Goal: Transaction & Acquisition: Obtain resource

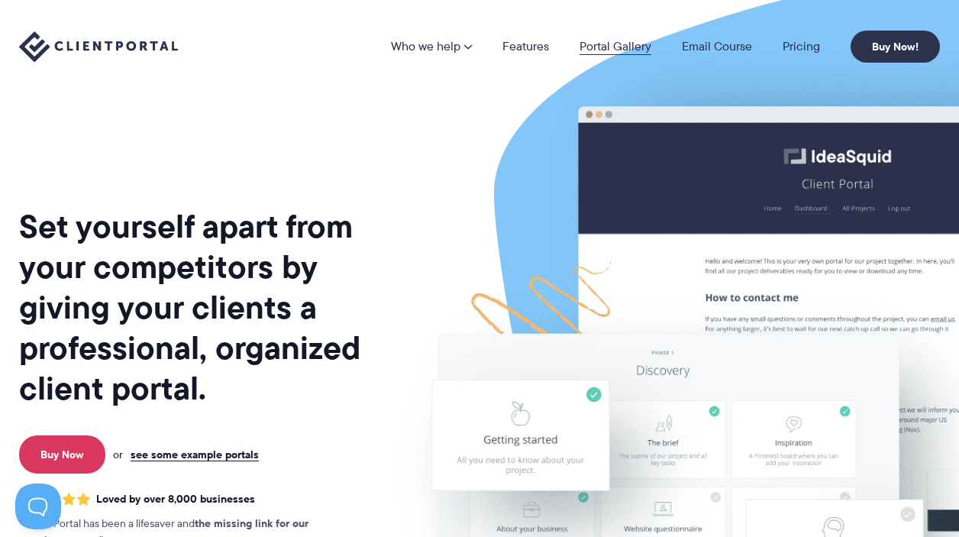
click at [603, 51] on link "Portal Gallery" at bounding box center [616, 46] width 72 height 12
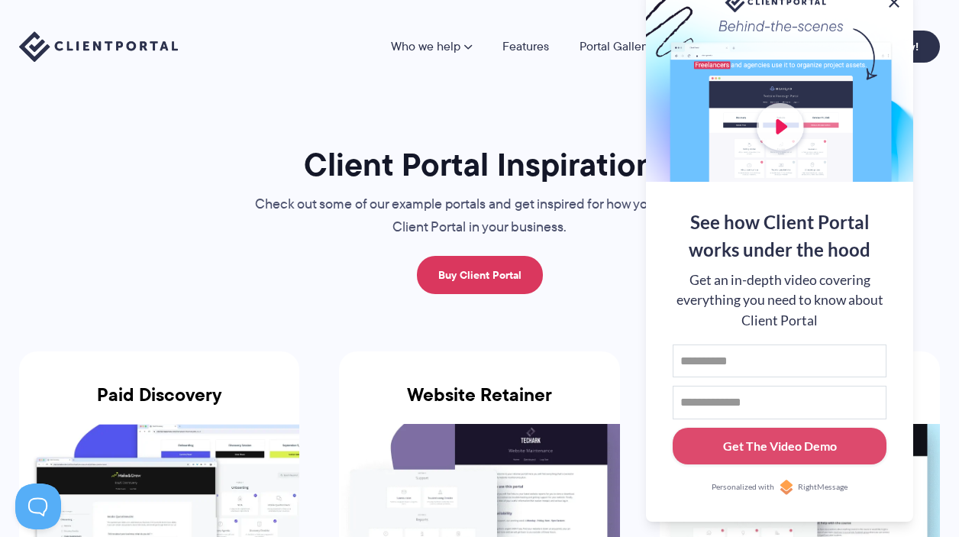
click at [895, 3] on button at bounding box center [894, 2] width 18 height 18
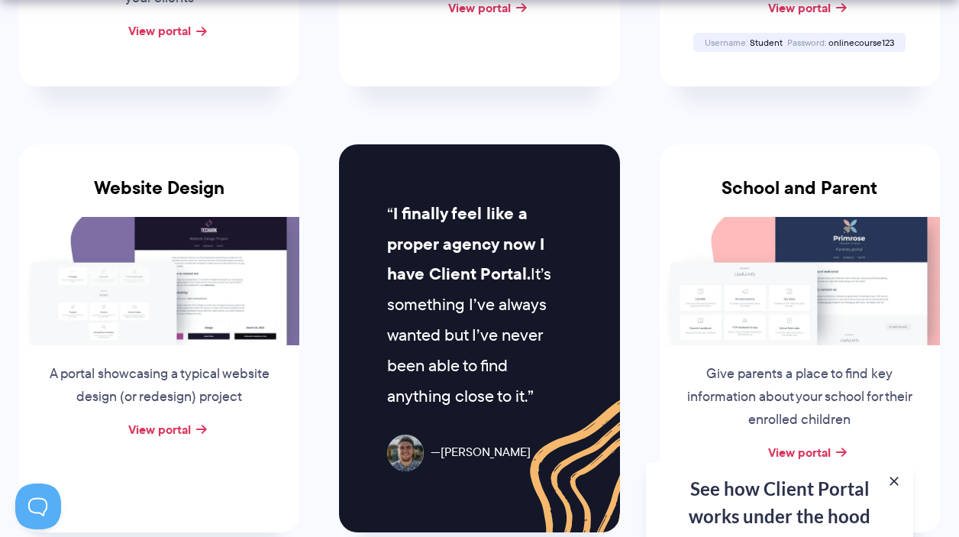
scroll to position [670, 0]
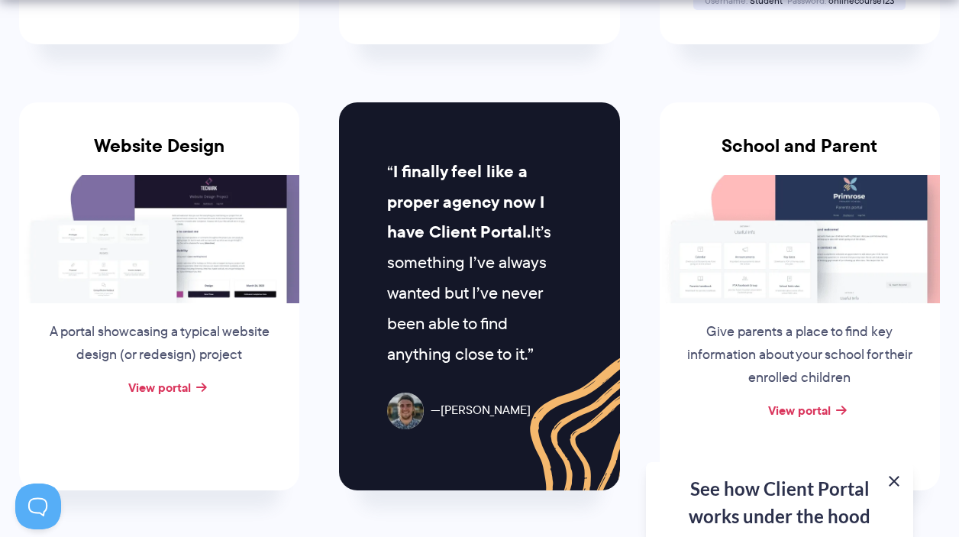
click at [894, 477] on button at bounding box center [894, 481] width 18 height 18
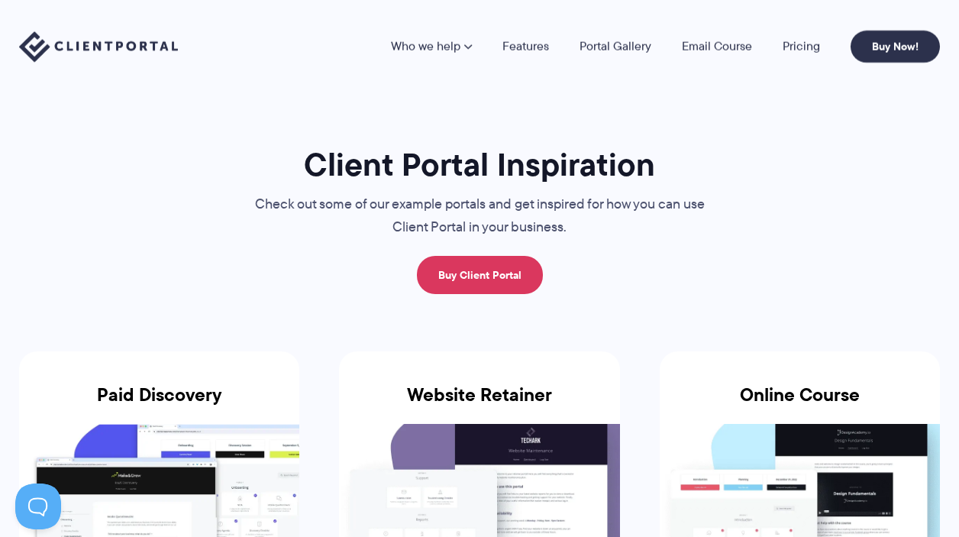
scroll to position [0, 0]
click at [801, 51] on link "Pricing" at bounding box center [801, 46] width 37 height 12
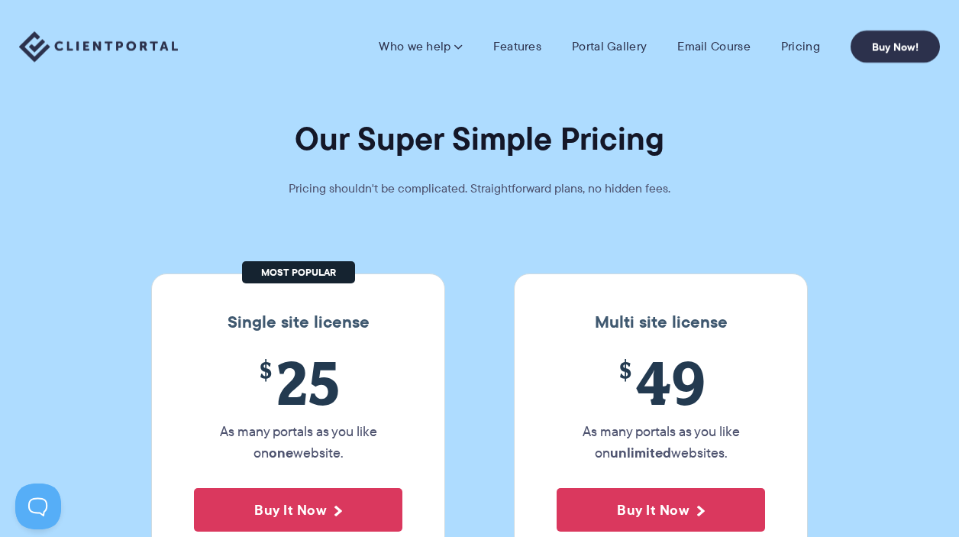
click at [115, 44] on img at bounding box center [98, 46] width 159 height 31
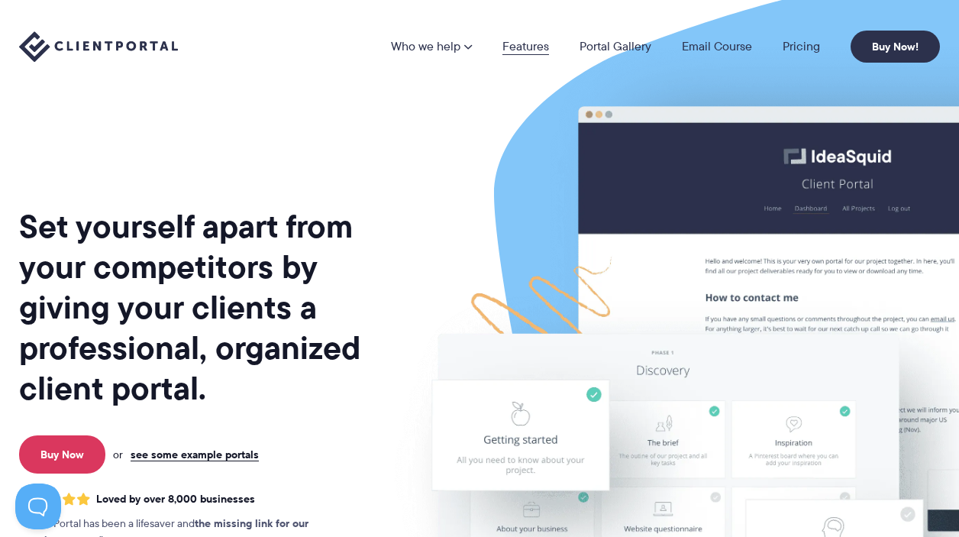
click at [518, 50] on link "Features" at bounding box center [525, 46] width 47 height 12
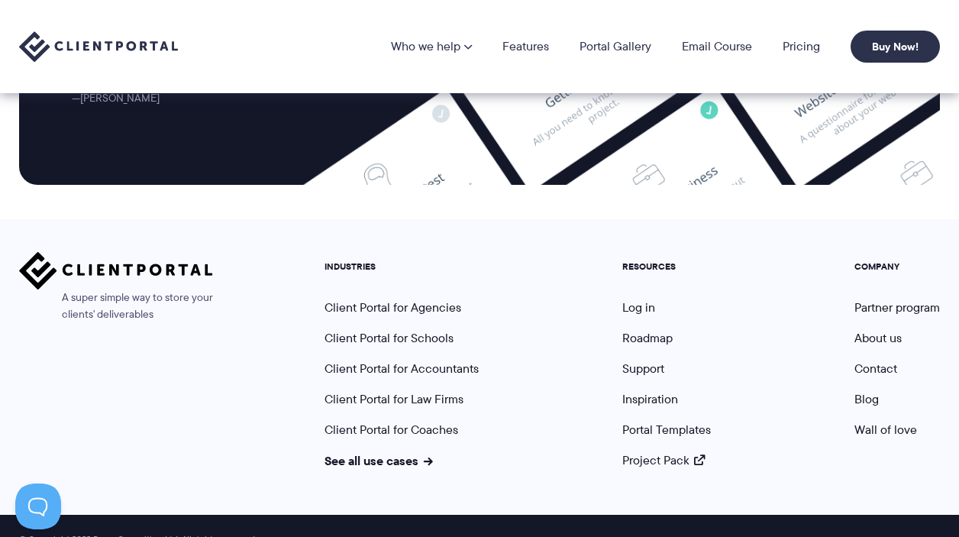
scroll to position [4186, 0]
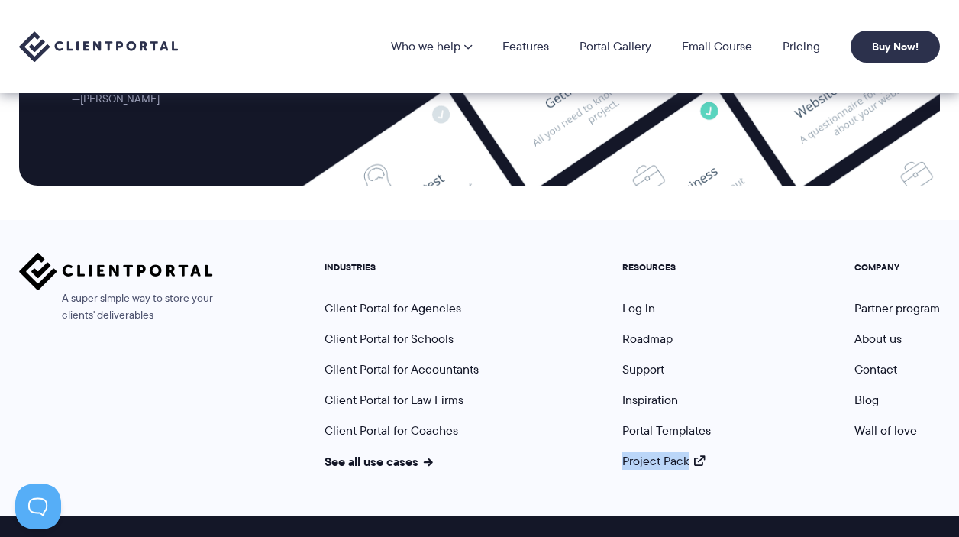
click at [161, 40] on img at bounding box center [98, 46] width 159 height 31
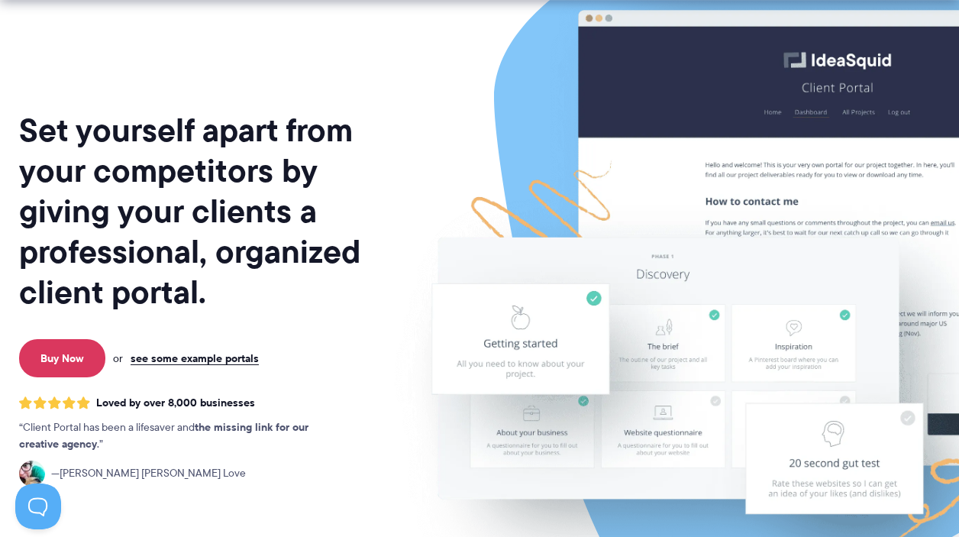
scroll to position [100, 0]
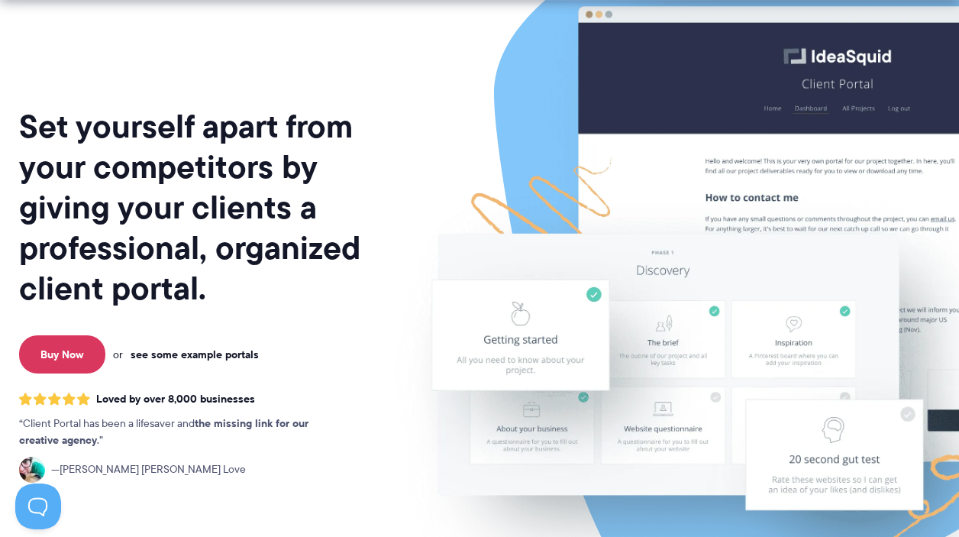
click at [208, 349] on link "see some example portals" at bounding box center [195, 354] width 128 height 14
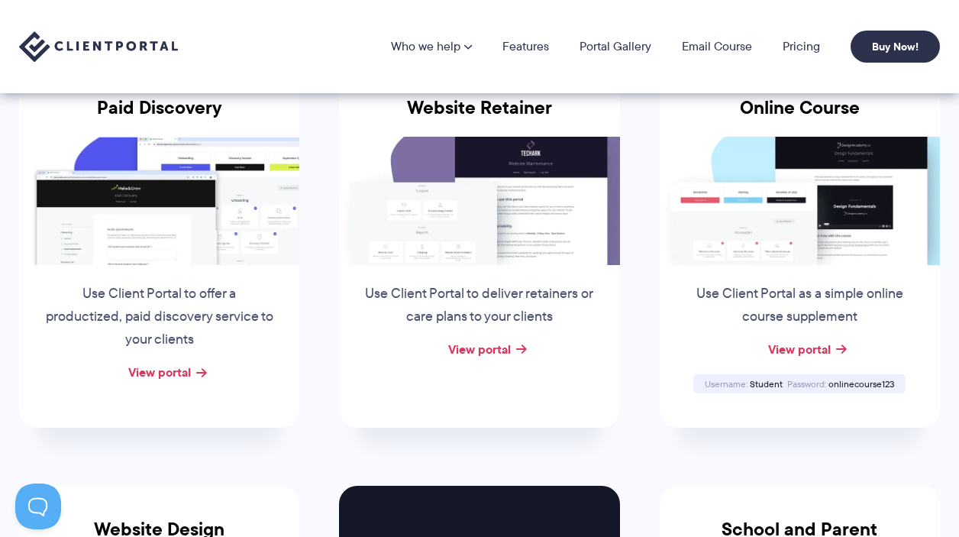
scroll to position [286, 0]
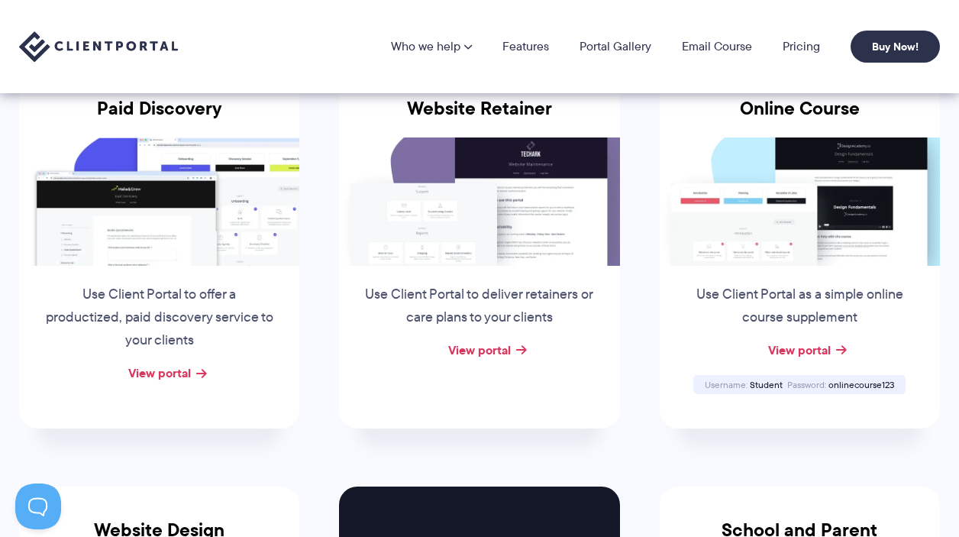
click at [510, 355] on div "View portal" at bounding box center [479, 350] width 280 height 23
click at [508, 344] on link "View portal" at bounding box center [479, 350] width 63 height 18
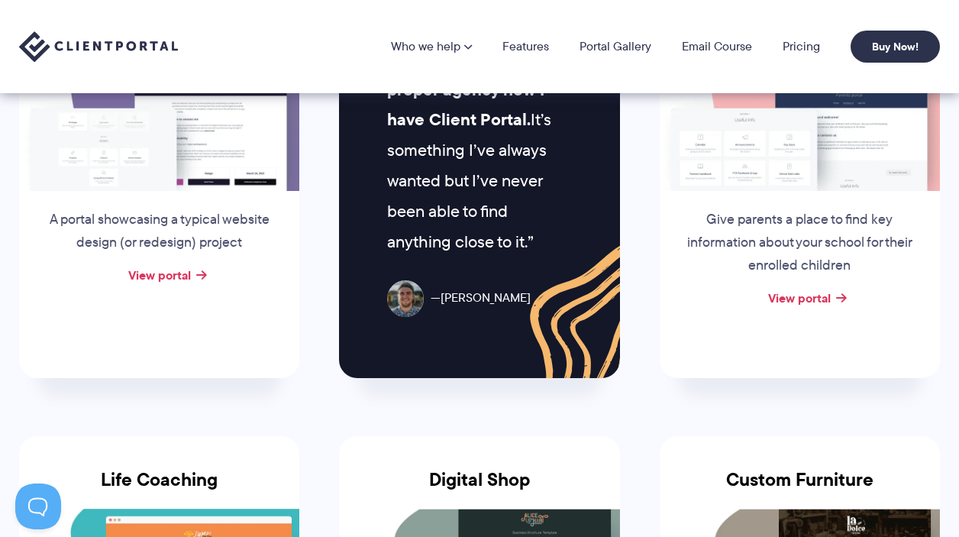
scroll to position [768, 0]
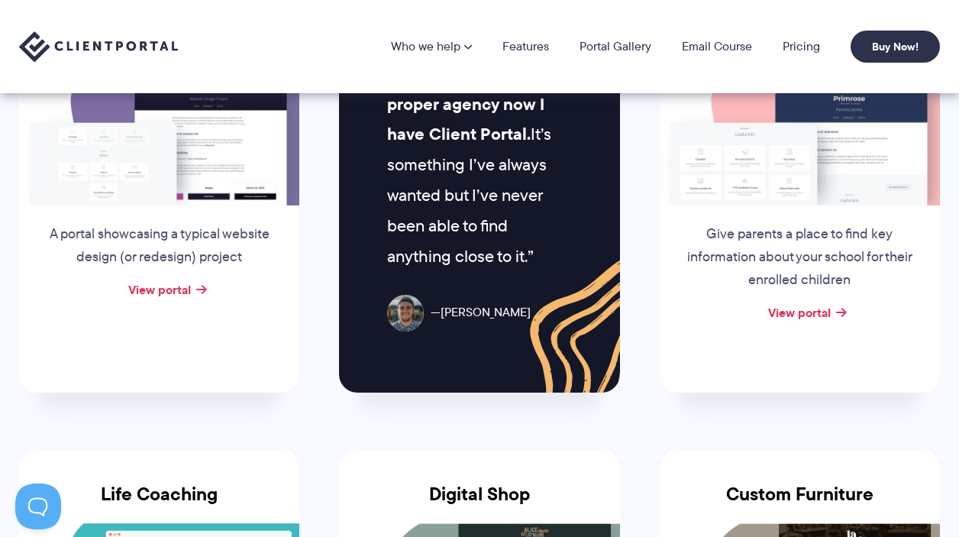
click at [837, 304] on div "View portal" at bounding box center [800, 313] width 280 height 23
click at [799, 303] on link "View portal" at bounding box center [799, 312] width 63 height 18
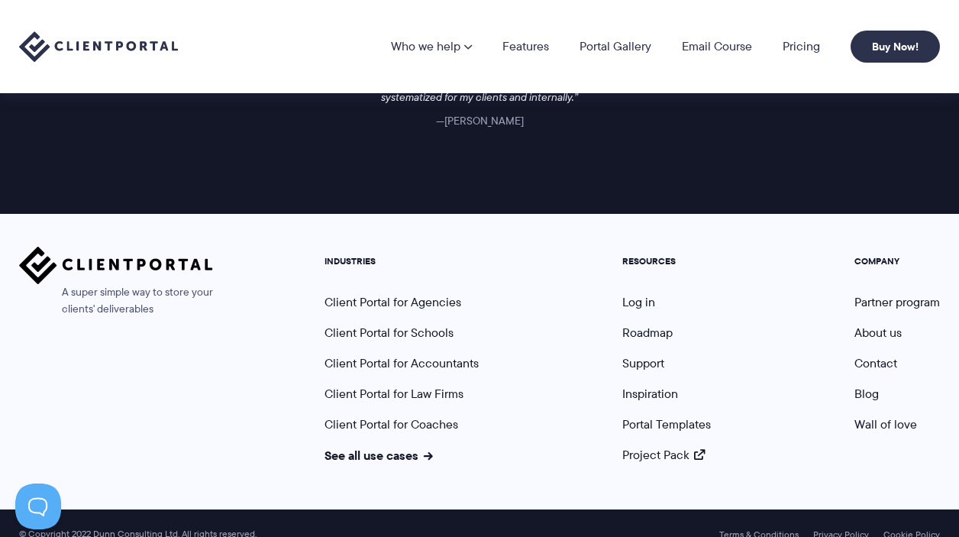
scroll to position [2375, 0]
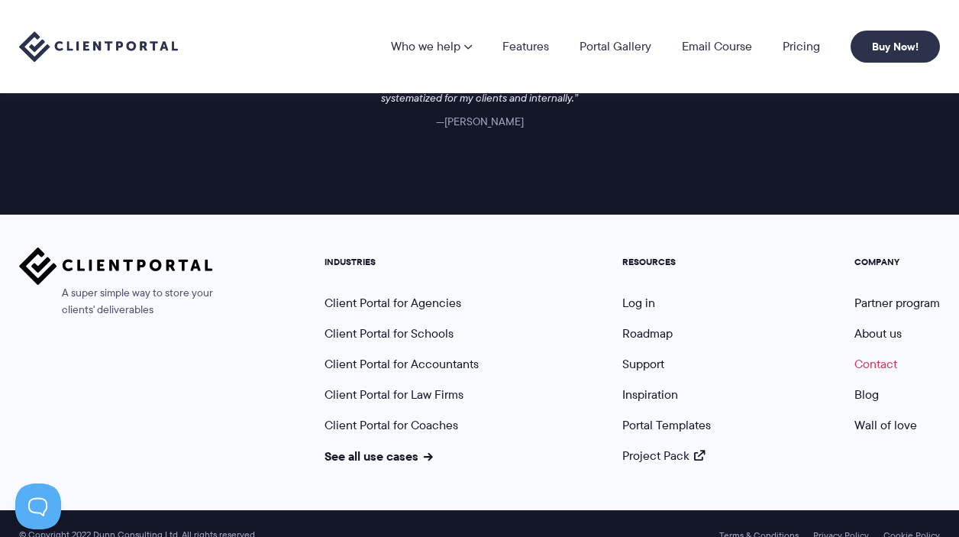
click at [870, 355] on link "Contact" at bounding box center [876, 364] width 43 height 18
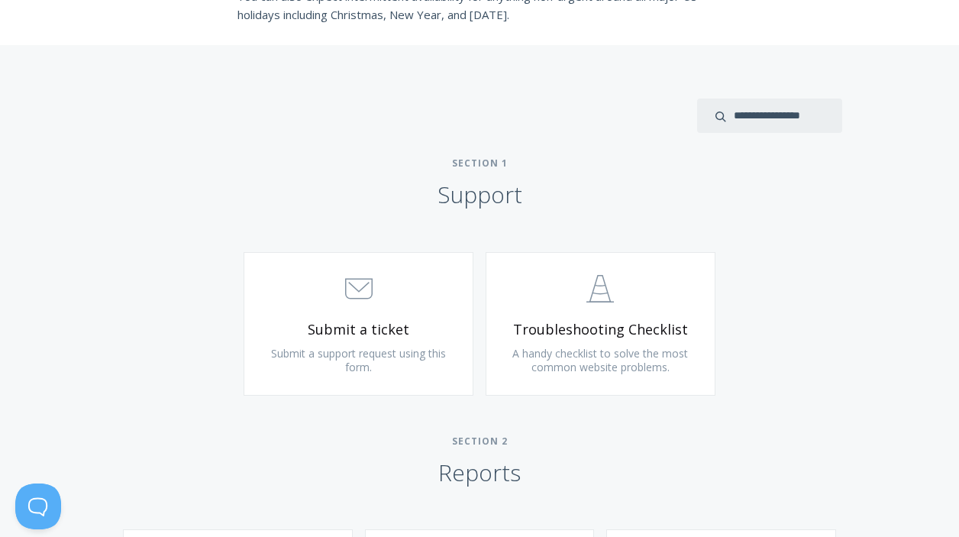
scroll to position [843, 0]
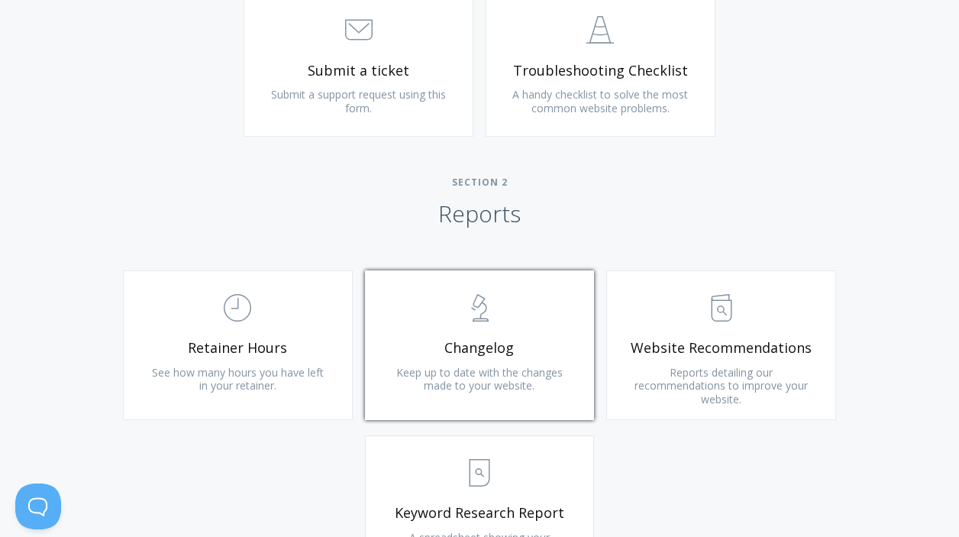
click at [460, 330] on link ".st0{fill:none;stroke:#000000;stroke-width:2;stroke-miterlimit:10;} Untitled-25…" at bounding box center [480, 345] width 230 height 150
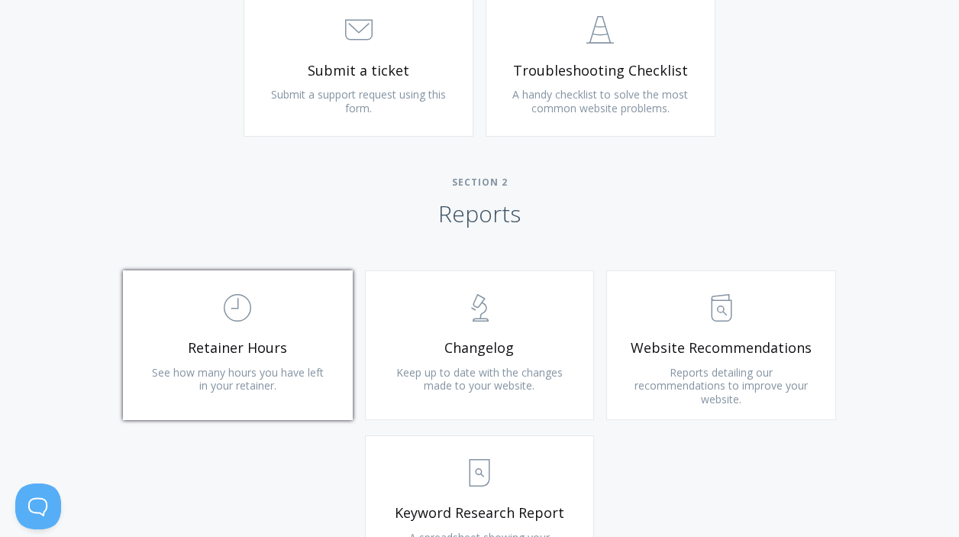
click at [246, 320] on span ".st0{fill:none;stroke:#000000;stroke-width:2;stroke-miterlimit:10;} Untitled-18" at bounding box center [238, 308] width 183 height 47
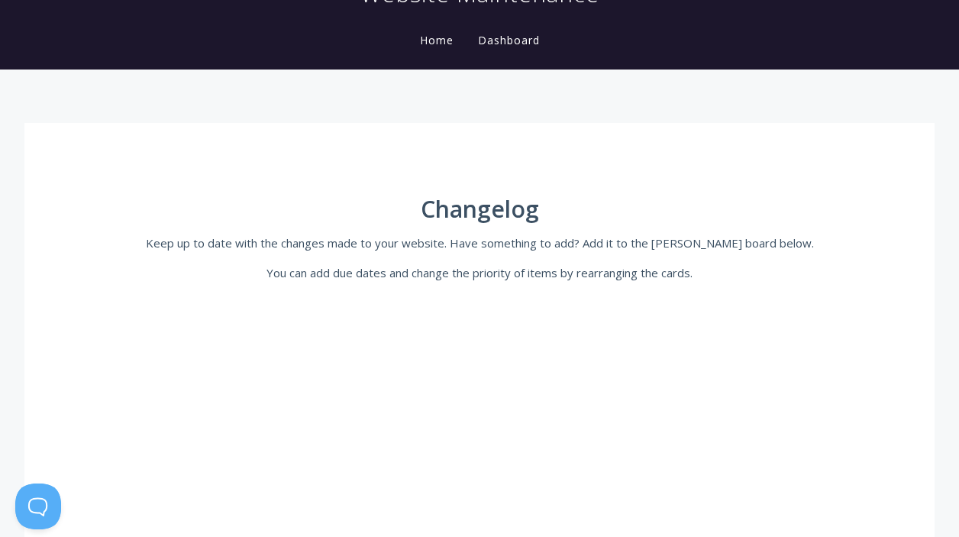
scroll to position [86, 0]
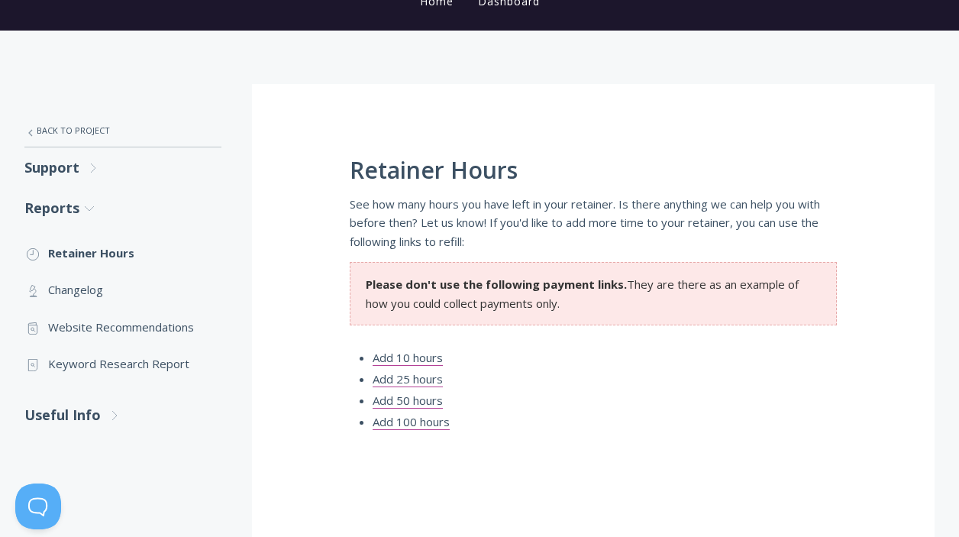
scroll to position [197, 0]
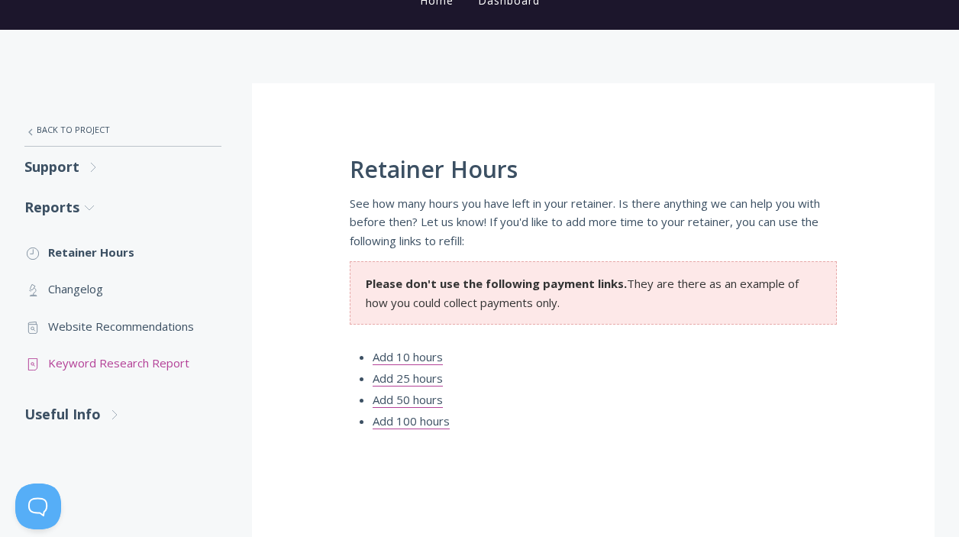
click at [153, 361] on link ".st0{fill:none;stroke:#000000;stroke-width:2;stroke-miterlimit:10;} Untitled-15…" at bounding box center [122, 362] width 197 height 37
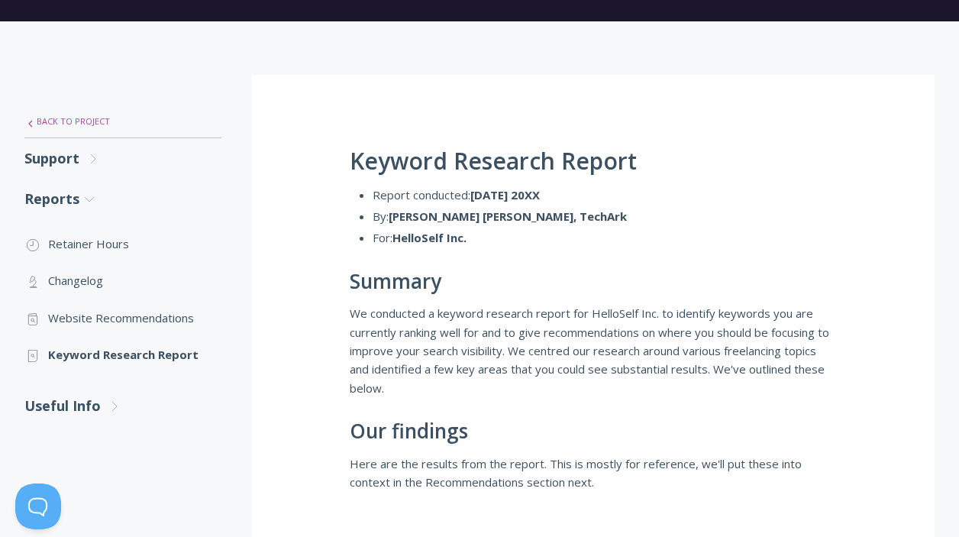
scroll to position [209, 0]
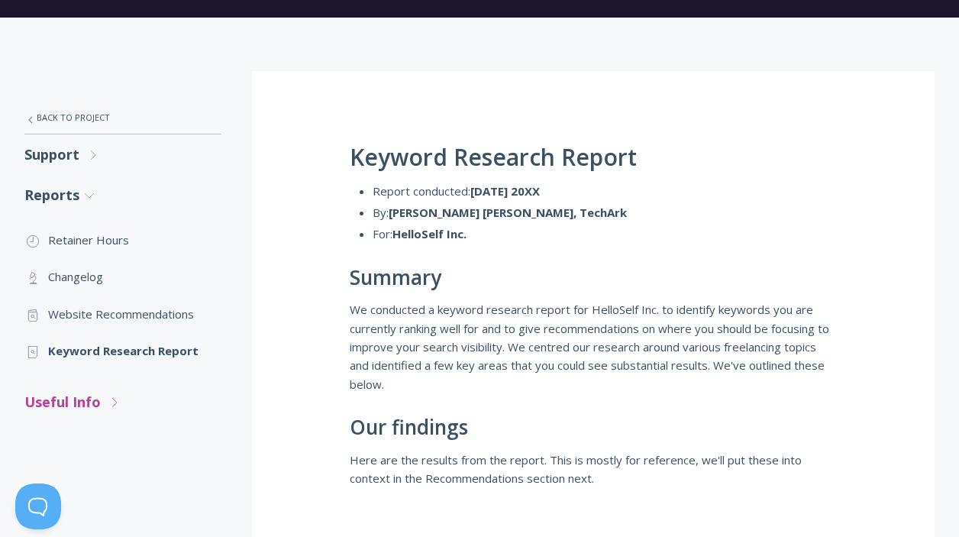
click at [89, 400] on link "Useful Info .st0{fill:none;stroke:#000000;stroke-width:2;stroke-miterlimit:10;}…" at bounding box center [122, 402] width 197 height 40
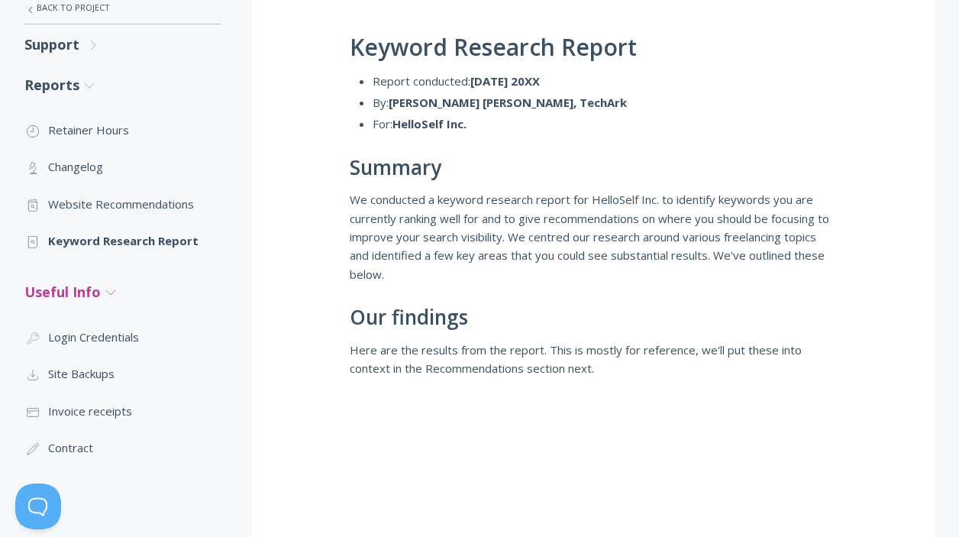
scroll to position [325, 0]
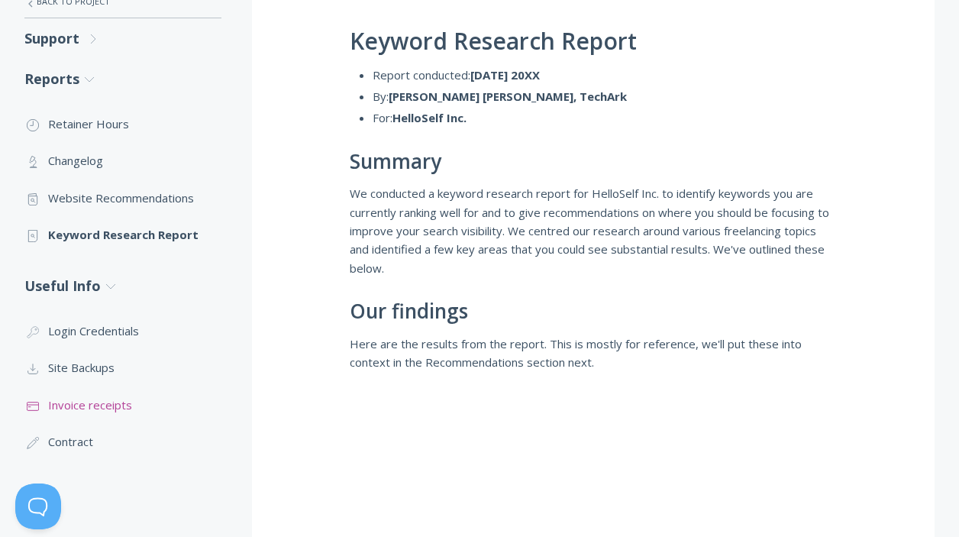
click at [84, 395] on link ".st0{fill:none;stroke:#000000;stroke-width:2;stroke-miterlimit:10;} Financial I…" at bounding box center [122, 404] width 197 height 37
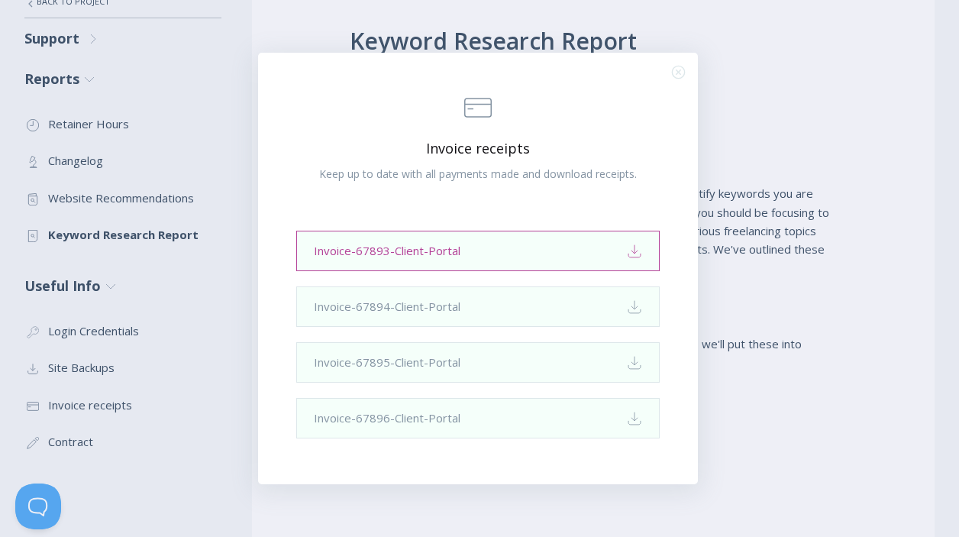
click at [460, 260] on link "Invoice-67893-Client-Portal Download" at bounding box center [477, 251] width 363 height 40
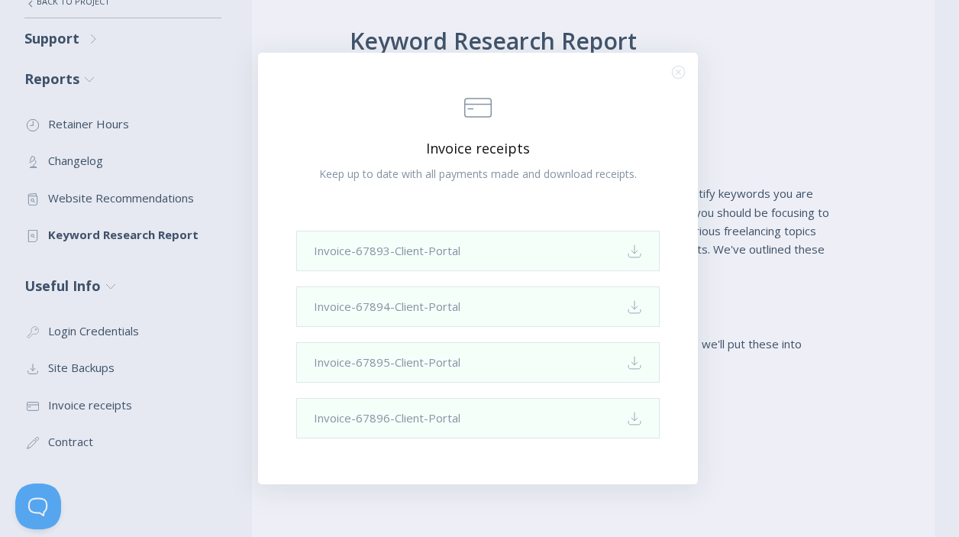
click at [674, 74] on icon ".st0{fill:none;stroke:#000000;stroke-width:2;stroke-miterlimit:10;} Close" at bounding box center [678, 72] width 13 height 13
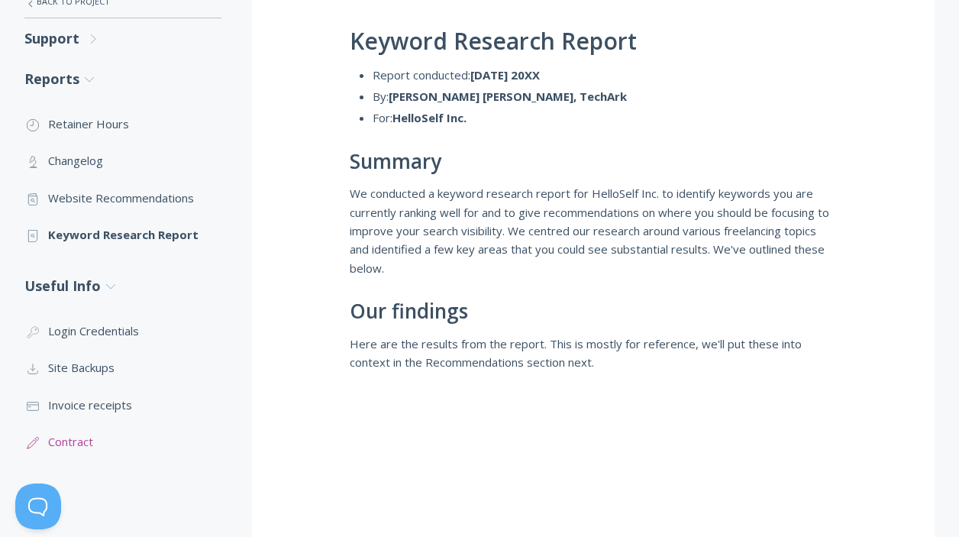
click at [63, 434] on link ".st0{fill:none;stroke:#000000;stroke-width:2;stroke-miterlimit:10;} 1. General …" at bounding box center [122, 441] width 197 height 37
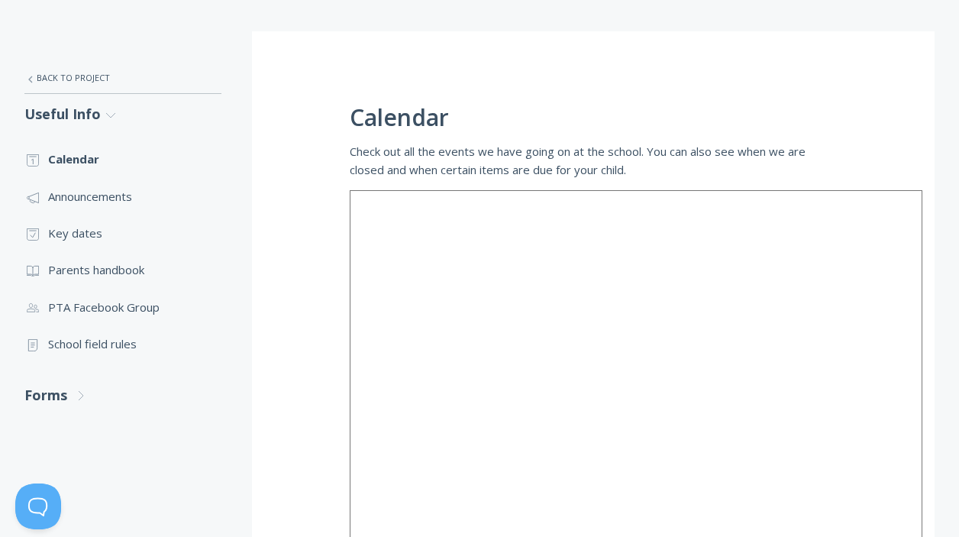
scroll to position [257, 0]
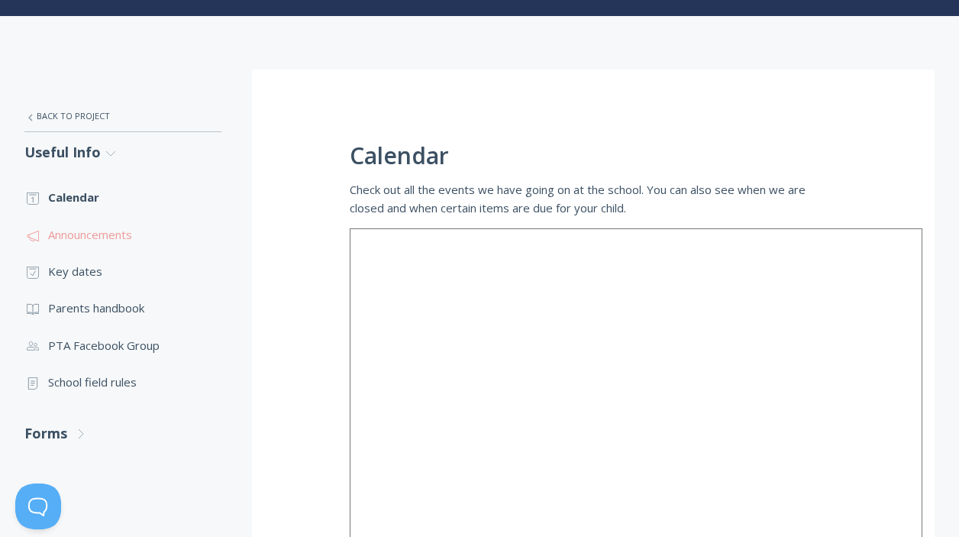
click at [108, 244] on link ".st0{fill:none;stroke:#000000;stroke-width:2;stroke-miterlimit:10;} 3. Communic…" at bounding box center [122, 234] width 197 height 37
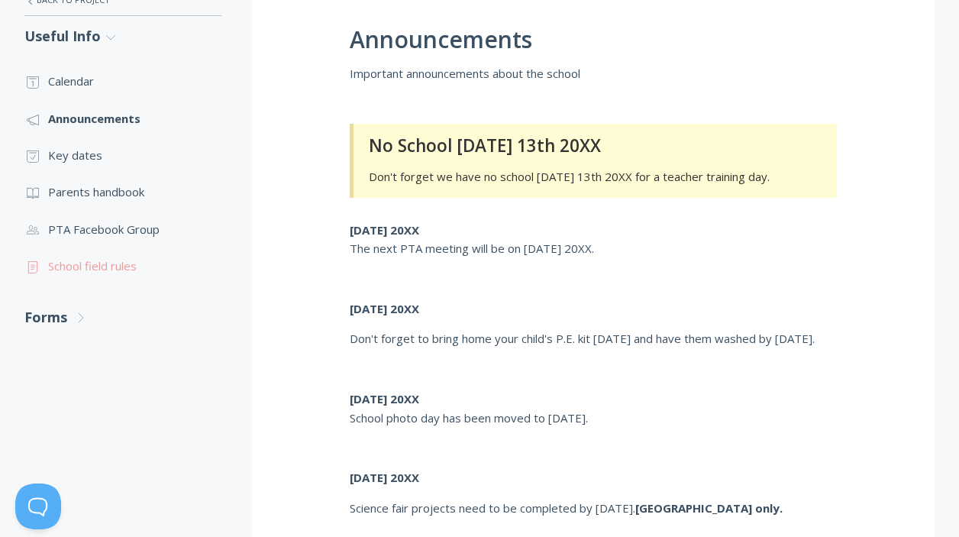
scroll to position [409, 0]
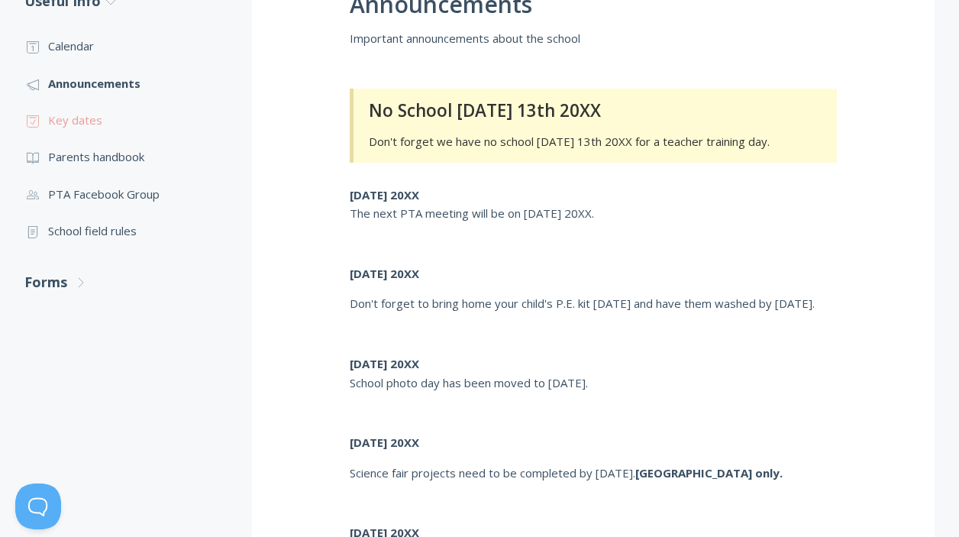
click at [57, 123] on link ".st0{fill:none;stroke:#000000;stroke-width:2;stroke-miterlimit:10;} Untitled-18…" at bounding box center [122, 120] width 197 height 37
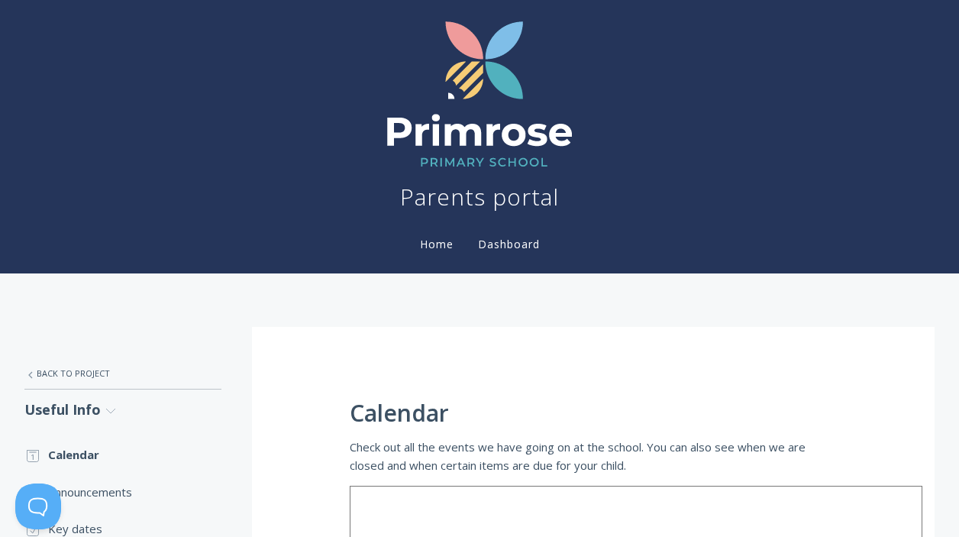
scroll to position [-1, 0]
click at [482, 150] on img at bounding box center [479, 94] width 215 height 176
click at [448, 246] on link "Home" at bounding box center [437, 244] width 40 height 15
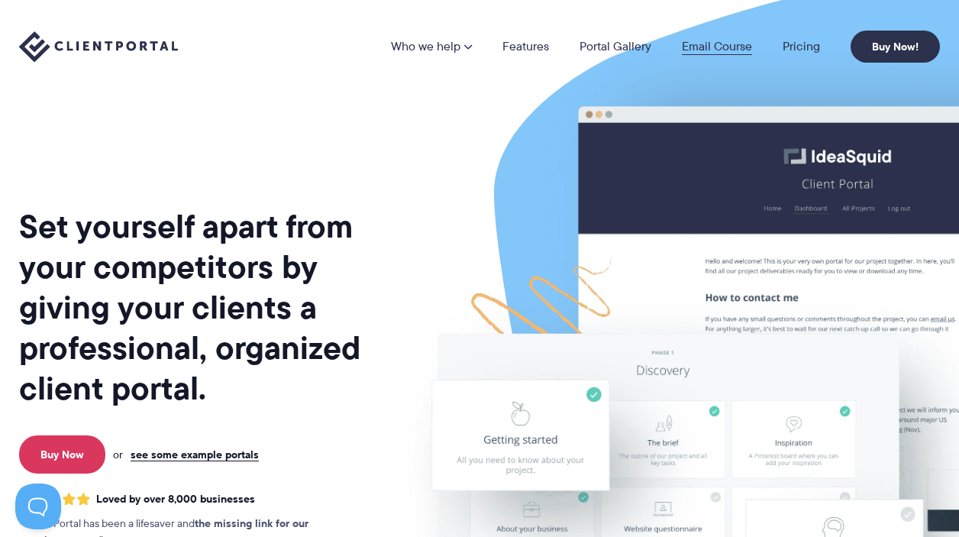
click at [745, 44] on link "Email Course" at bounding box center [717, 46] width 70 height 12
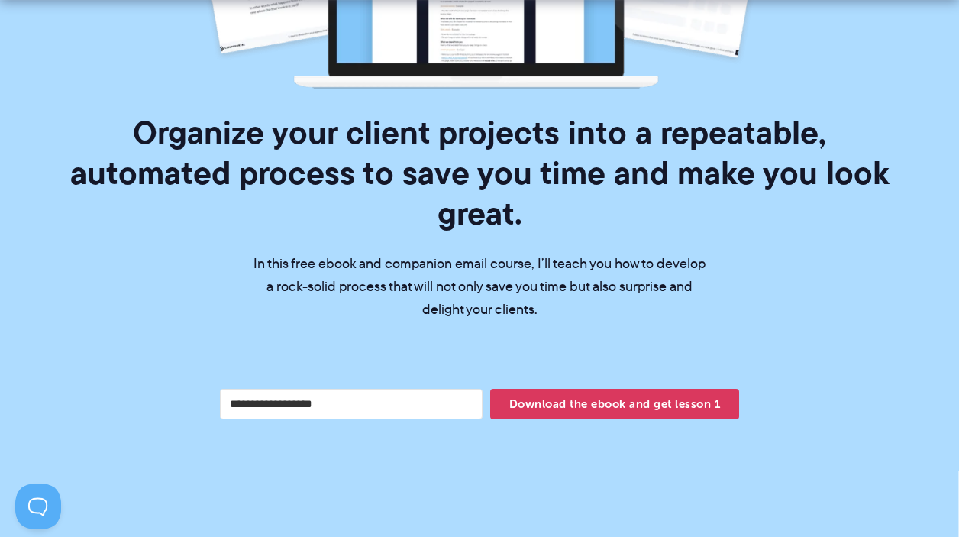
scroll to position [483, 0]
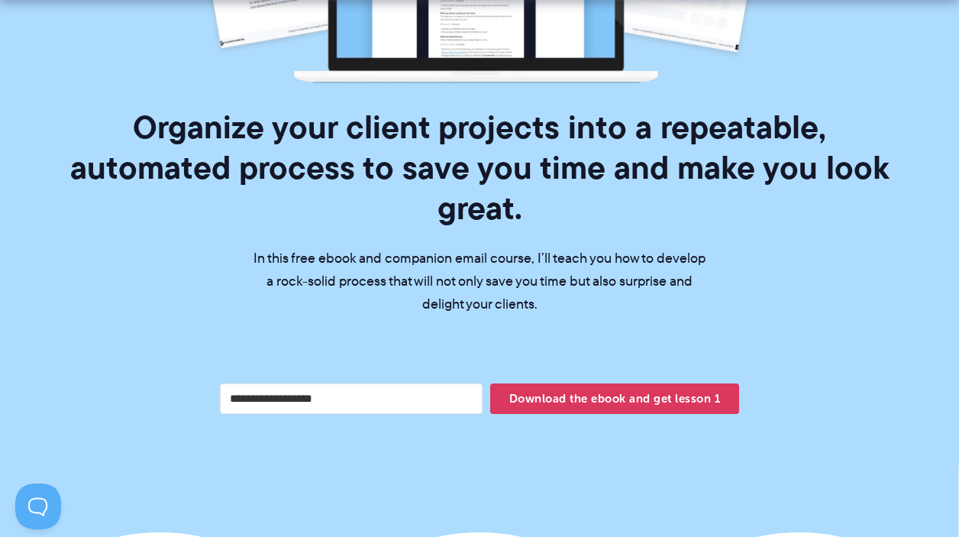
click at [376, 383] on input "Your email address" at bounding box center [351, 398] width 263 height 31
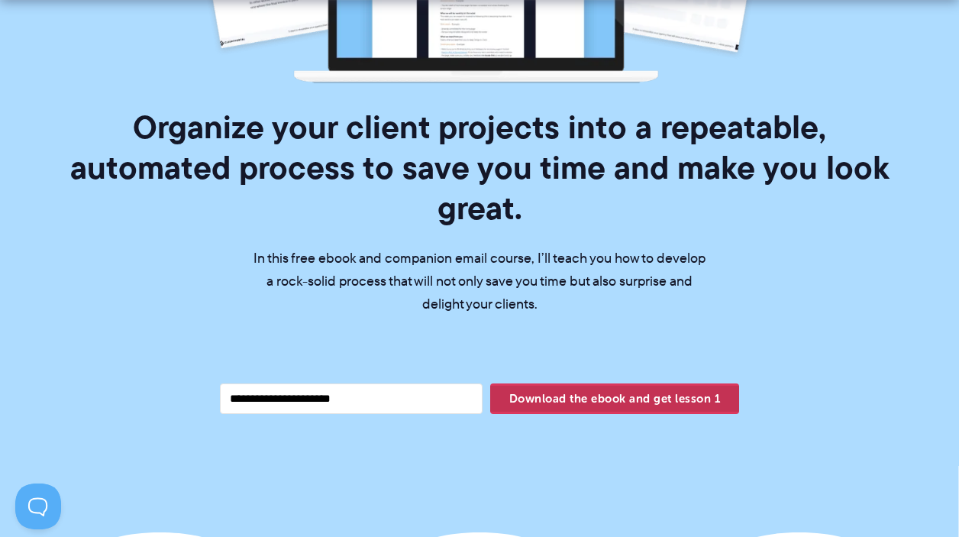
type input "**********"
click at [642, 386] on span "Download the ebook and get lesson 1" at bounding box center [614, 399] width 249 height 26
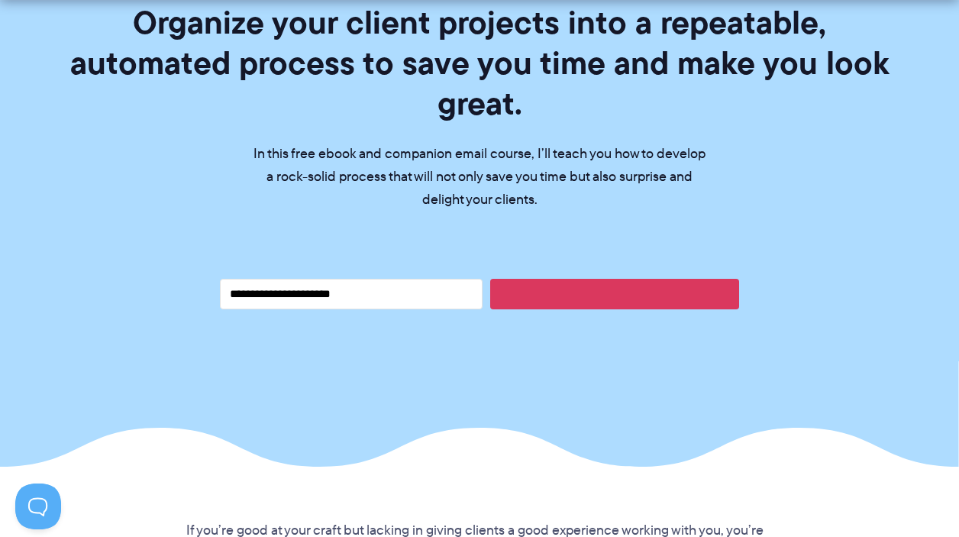
scroll to position [589, 0]
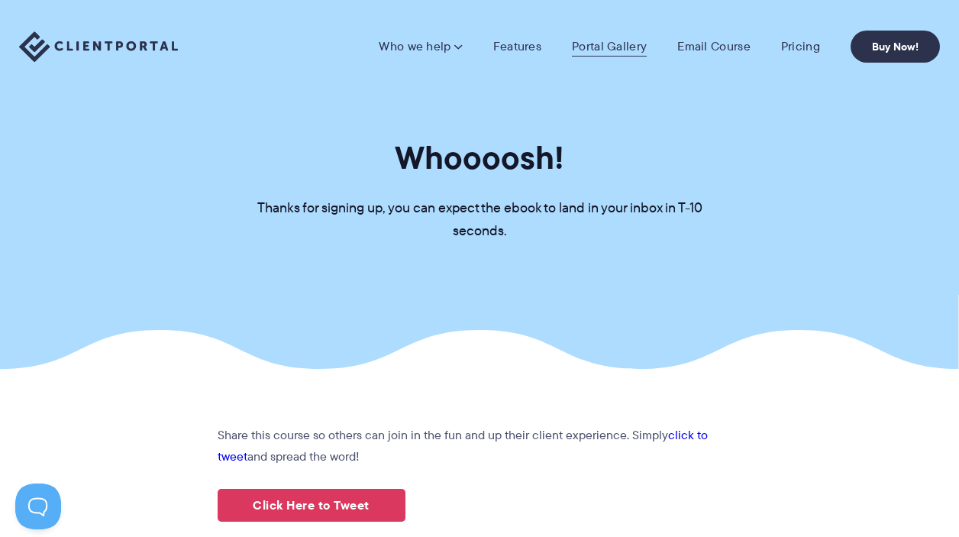
click at [611, 53] on link "Portal Gallery" at bounding box center [609, 46] width 75 height 15
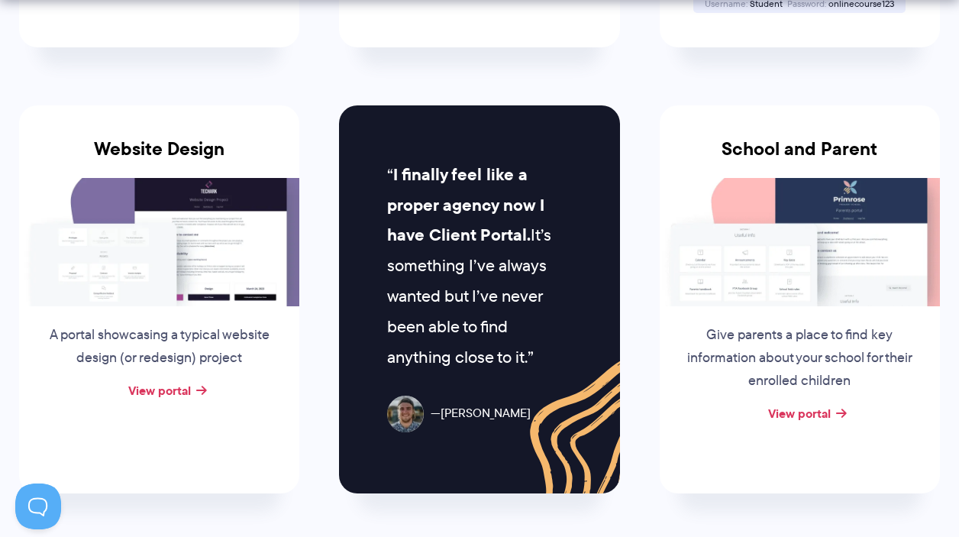
scroll to position [793, 0]
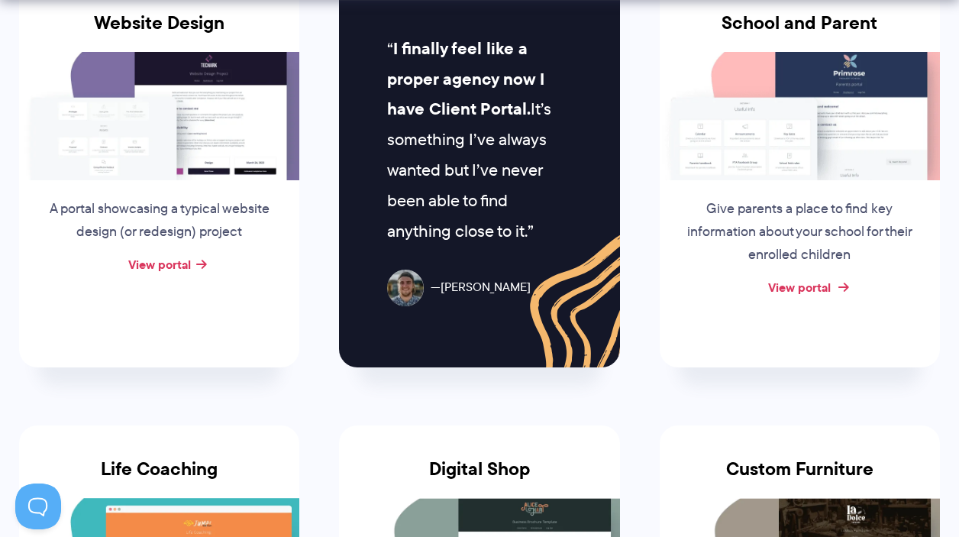
click at [814, 279] on link "View portal" at bounding box center [799, 287] width 63 height 18
